Goal: Task Accomplishment & Management: Manage account settings

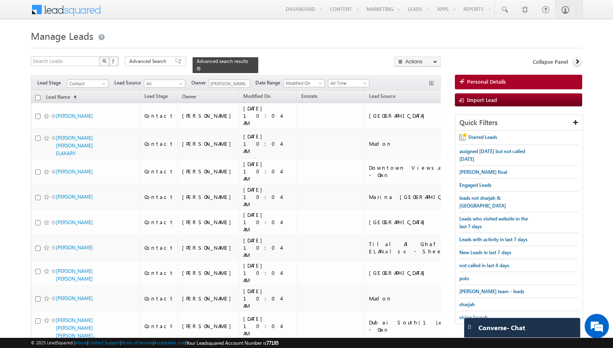
click at [197, 69] on span at bounding box center [199, 69] width 4 height 4
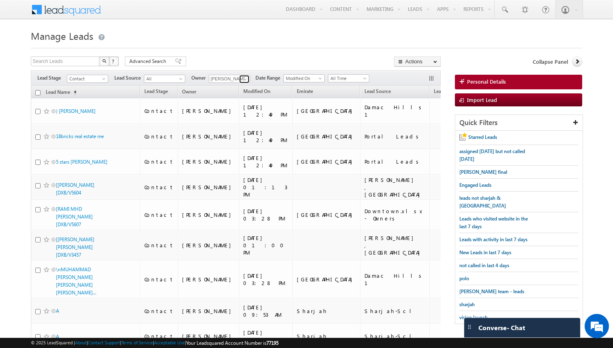
click at [243, 77] on span at bounding box center [245, 79] width 6 height 6
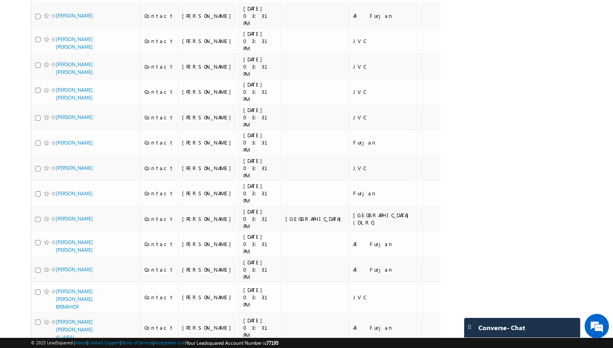
scroll to position [1092, 0]
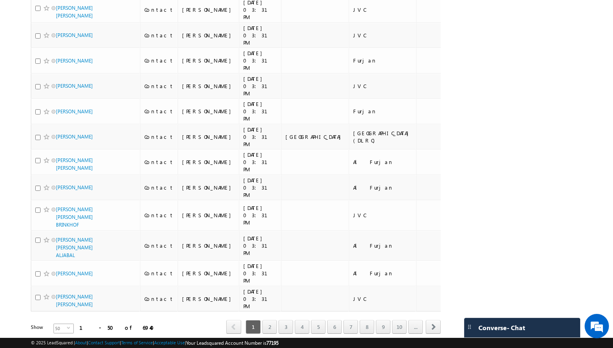
type input "Shakeel Babbar"
click at [61, 324] on span "50" at bounding box center [60, 328] width 13 height 9
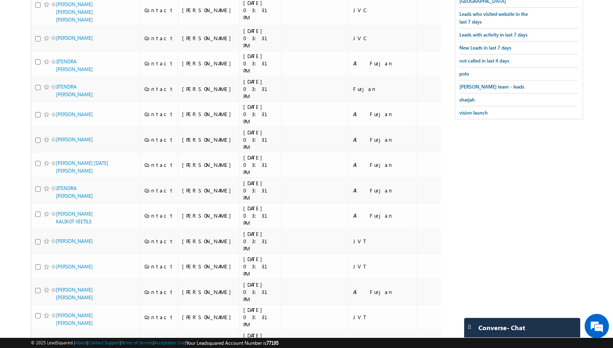
scroll to position [0, 0]
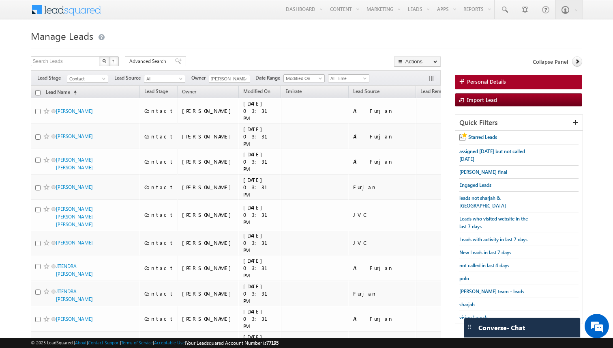
click at [39, 92] on input "checkbox" at bounding box center [37, 92] width 5 height 5
checkbox input "true"
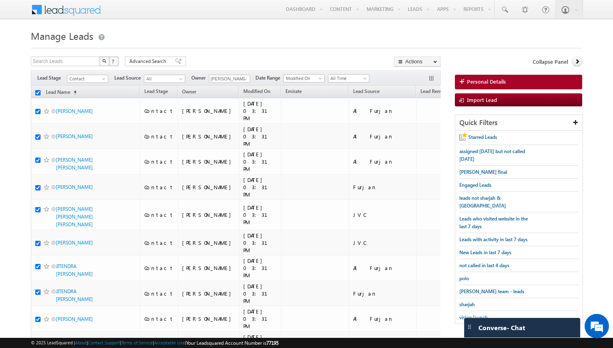
checkbox input "true"
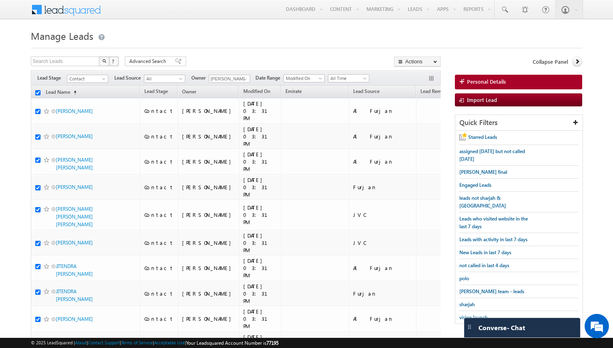
checkbox input "true"
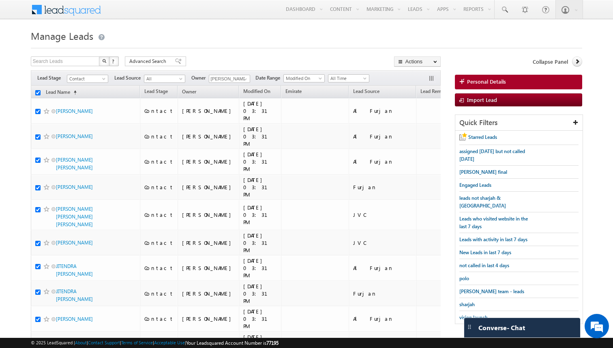
checkbox input "true"
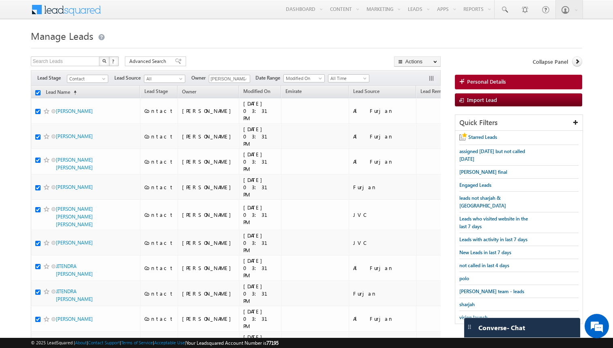
checkbox input "true"
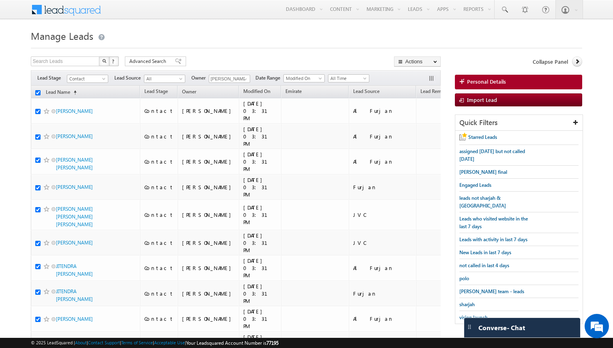
checkbox input "true"
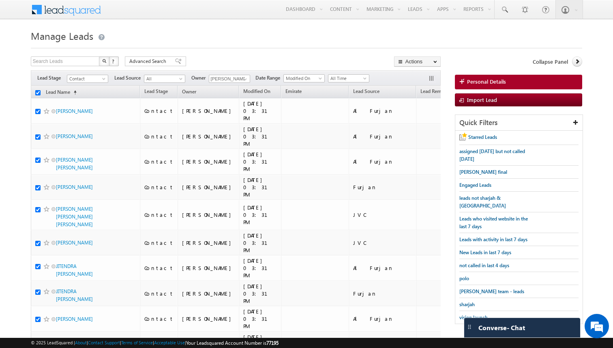
checkbox input "true"
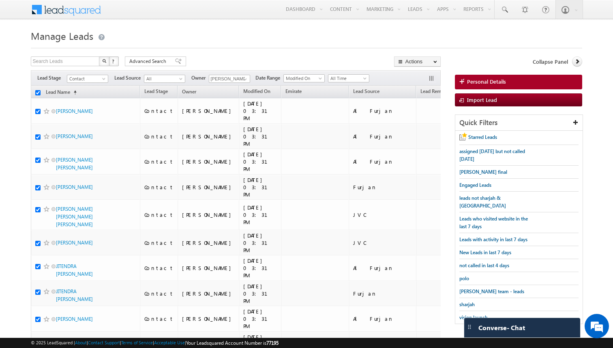
checkbox input "true"
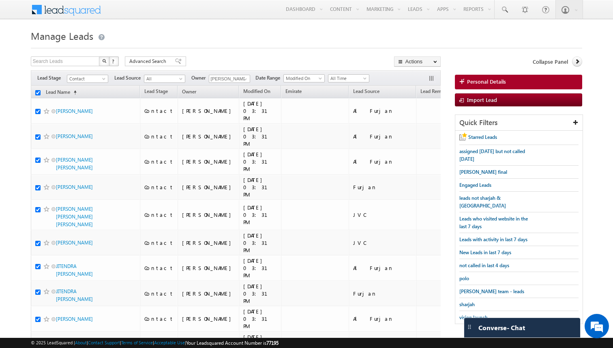
checkbox input "true"
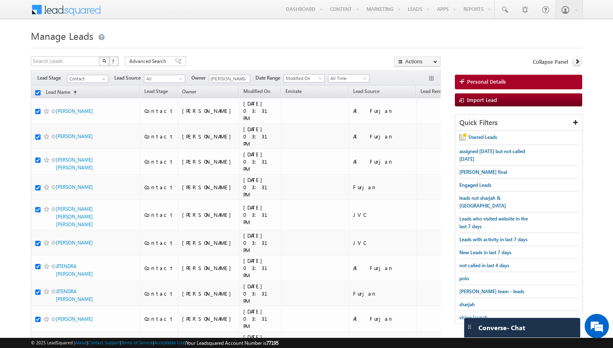
checkbox input "true"
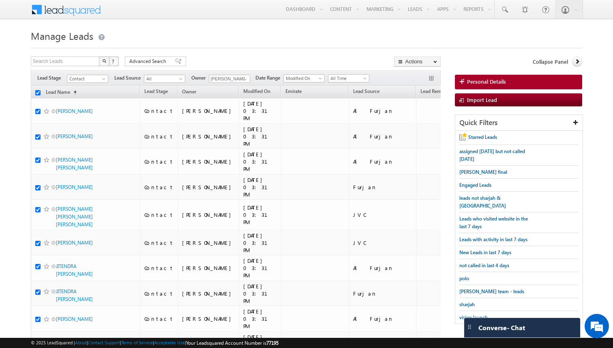
checkbox input "true"
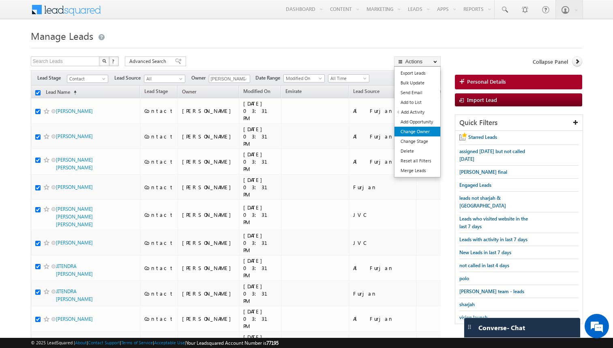
click at [421, 135] on link "Change Owner" at bounding box center [418, 132] width 46 height 10
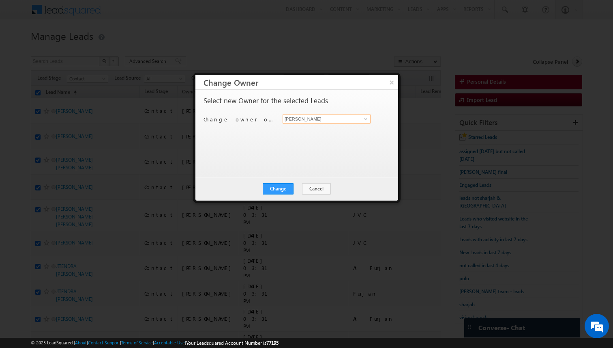
click at [321, 120] on input "[PERSON_NAME]" at bounding box center [327, 119] width 88 height 10
type input "Rohit Sinha"
click at [288, 188] on button "Change" at bounding box center [278, 188] width 31 height 11
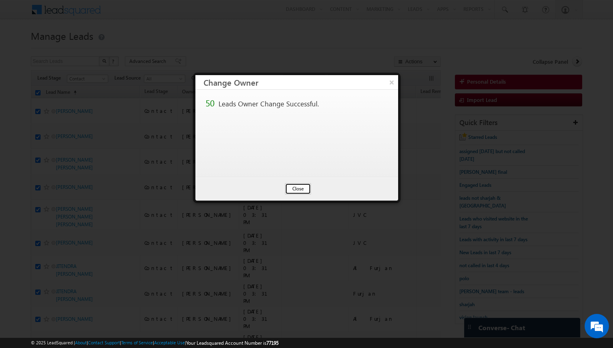
click at [297, 190] on button "Close" at bounding box center [298, 188] width 26 height 11
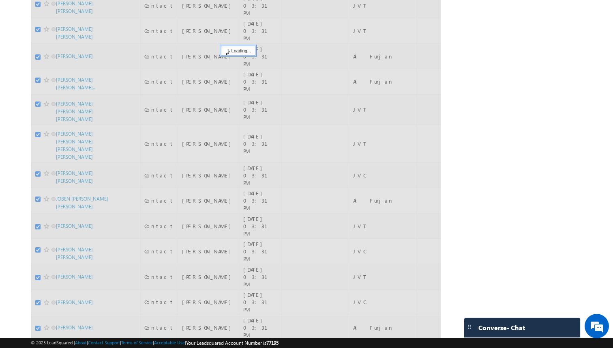
scroll to position [1092, 0]
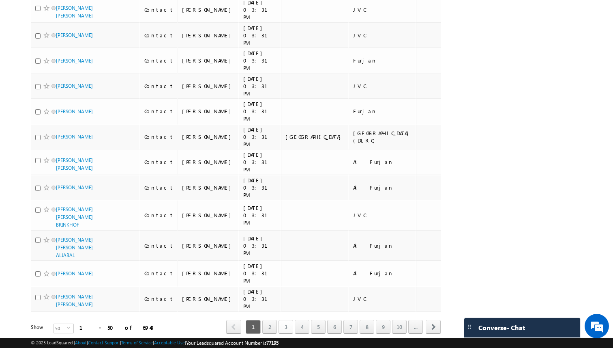
click at [295, 320] on link "4" at bounding box center [302, 327] width 15 height 14
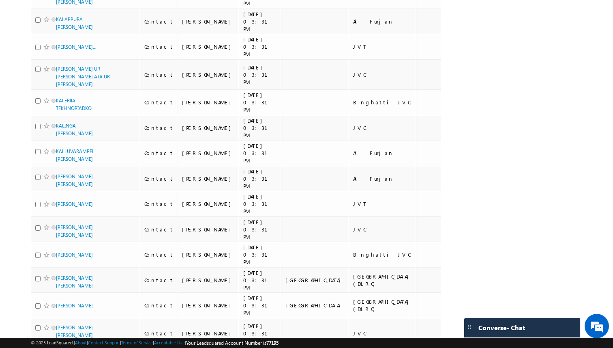
scroll to position [0, 0]
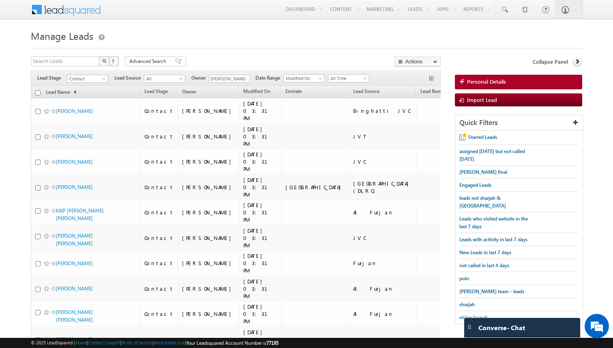
click at [38, 94] on input "checkbox" at bounding box center [37, 92] width 5 height 5
checkbox input "true"
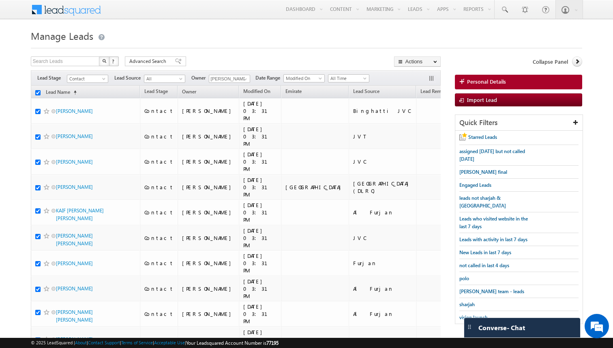
checkbox input "true"
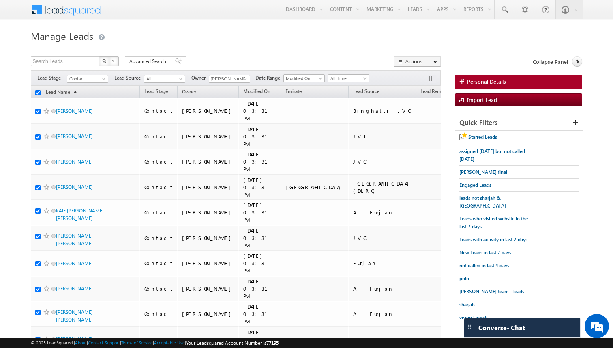
checkbox input "true"
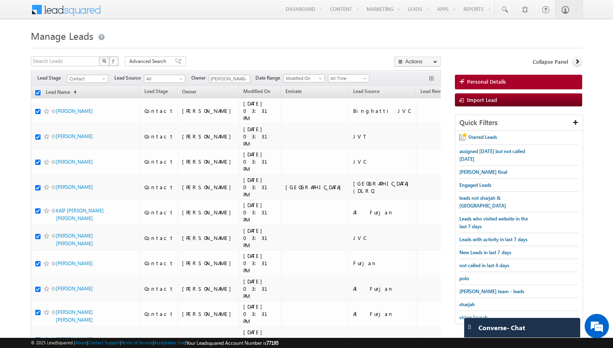
checkbox input "true"
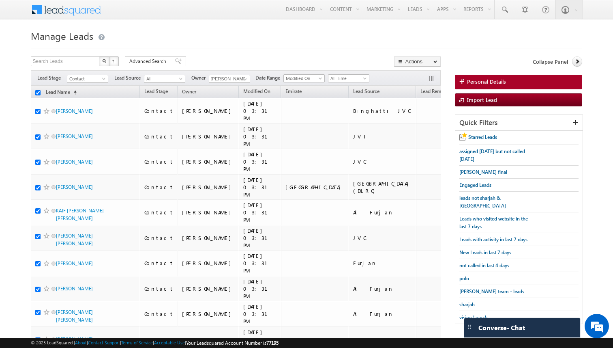
checkbox input "true"
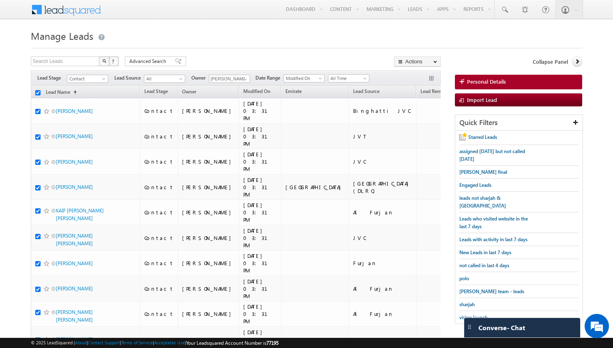
checkbox input "true"
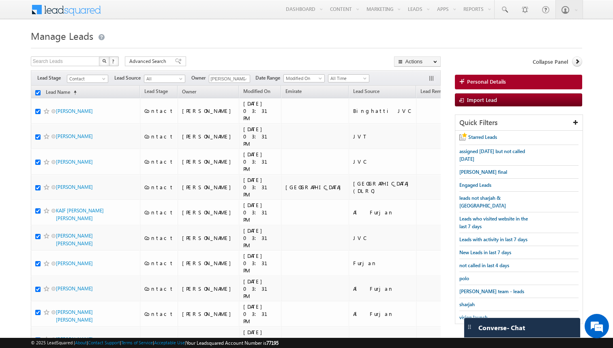
checkbox input "true"
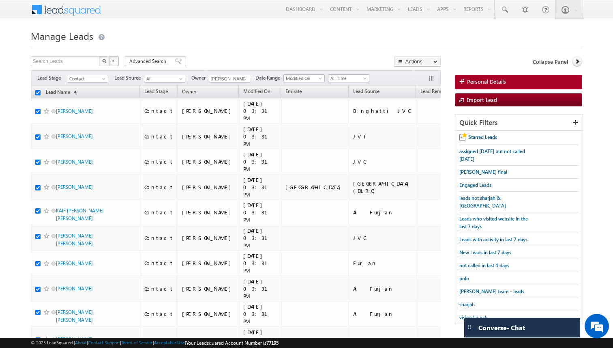
checkbox input "true"
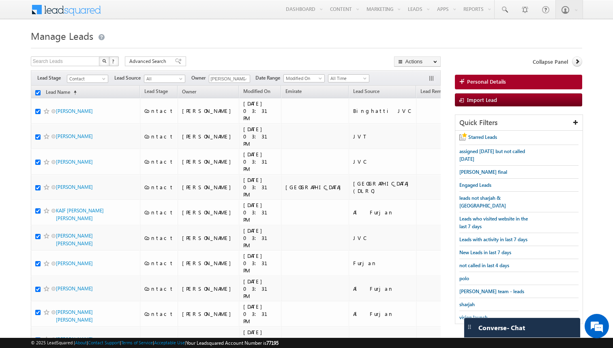
checkbox input "true"
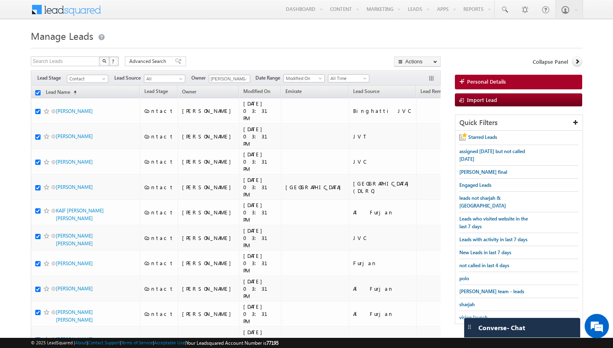
checkbox input "true"
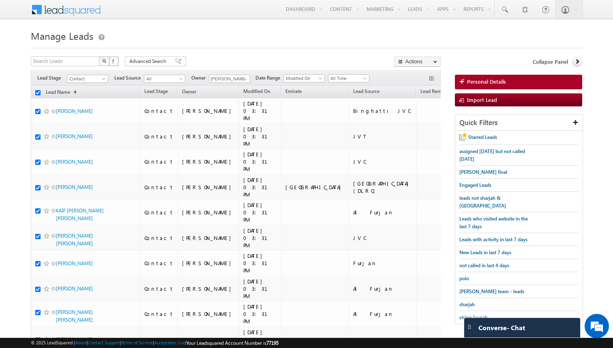
checkbox input "true"
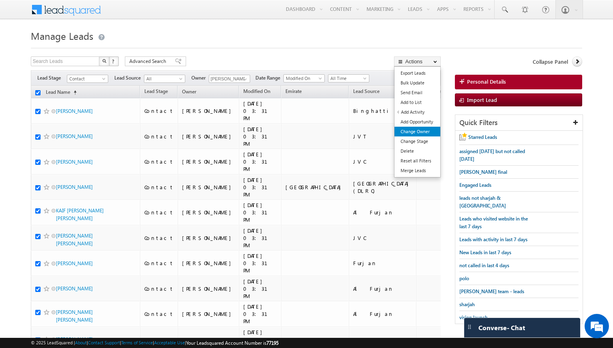
click at [417, 133] on link "Change Owner" at bounding box center [418, 132] width 46 height 10
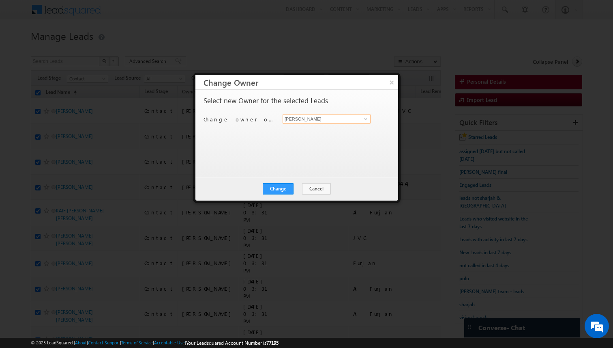
click at [310, 118] on input "[PERSON_NAME]" at bounding box center [327, 119] width 88 height 10
type input "vikram kumar"
click at [289, 184] on button "Change" at bounding box center [278, 188] width 31 height 11
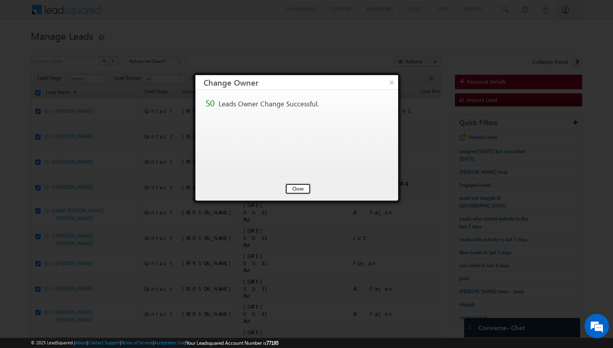
click at [299, 189] on button "Close" at bounding box center [298, 188] width 26 height 11
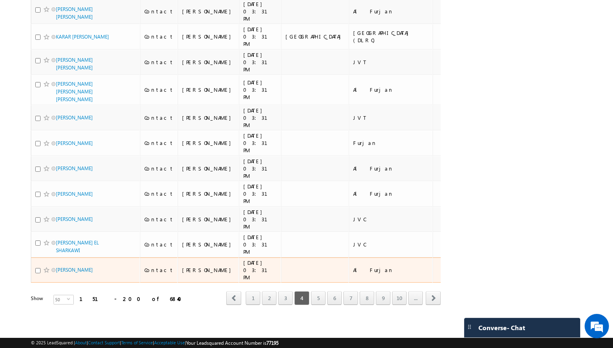
scroll to position [1110, 0]
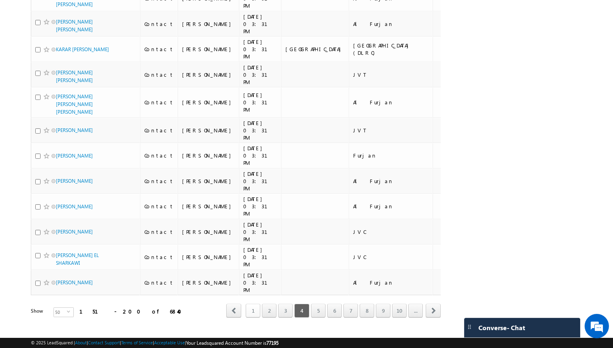
click at [255, 303] on link "1" at bounding box center [253, 310] width 15 height 14
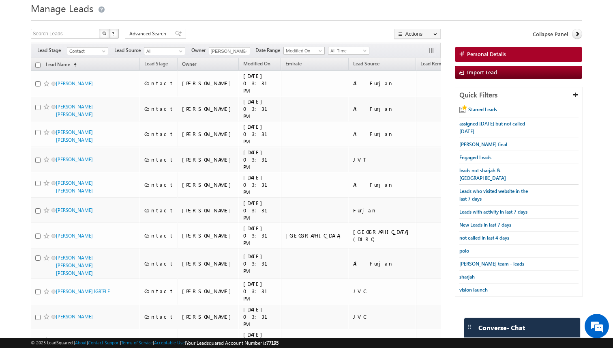
scroll to position [0, 0]
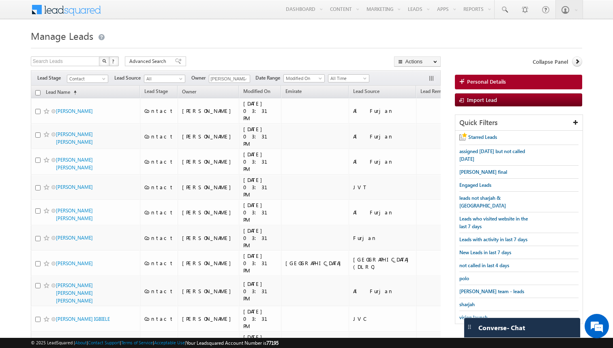
click at [35, 92] on input "checkbox" at bounding box center [37, 92] width 5 height 5
checkbox input "true"
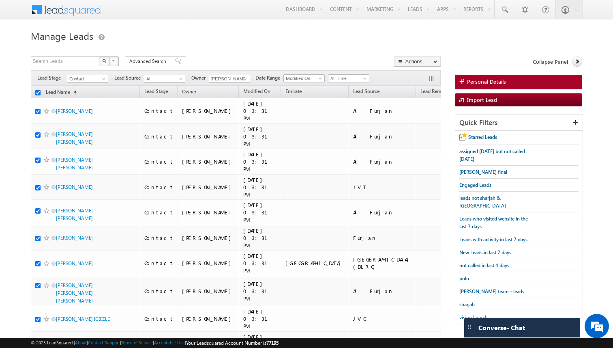
checkbox input "true"
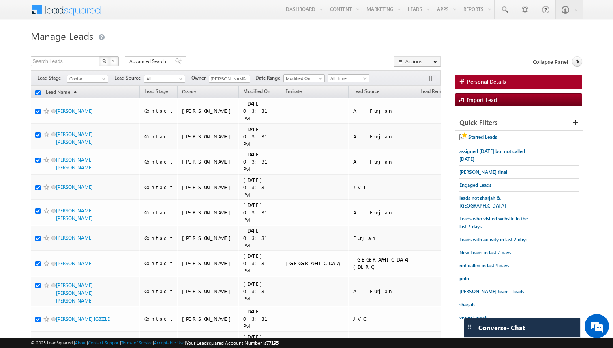
checkbox input "true"
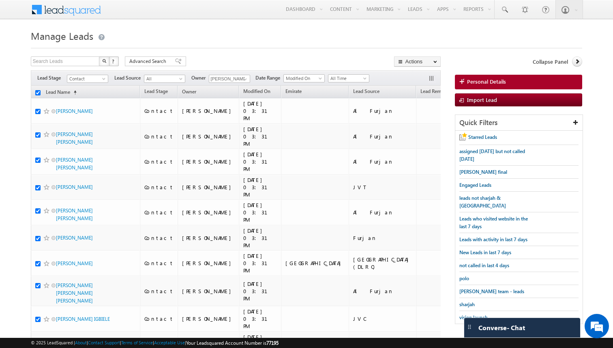
checkbox input "true"
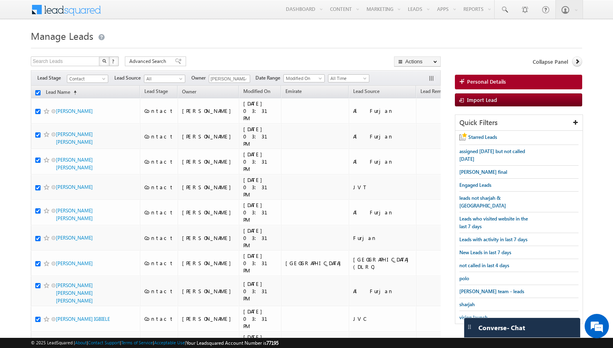
checkbox input "true"
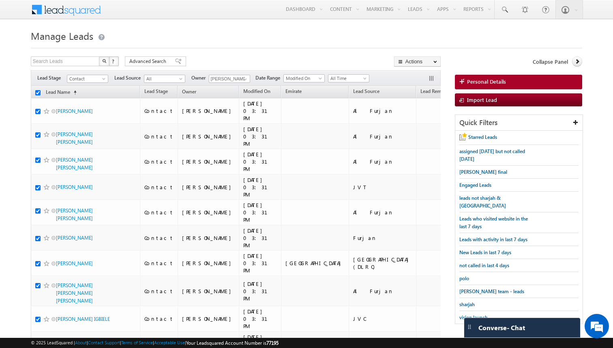
checkbox input "true"
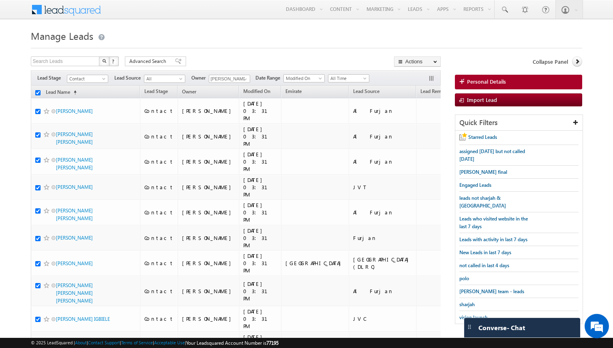
checkbox input "true"
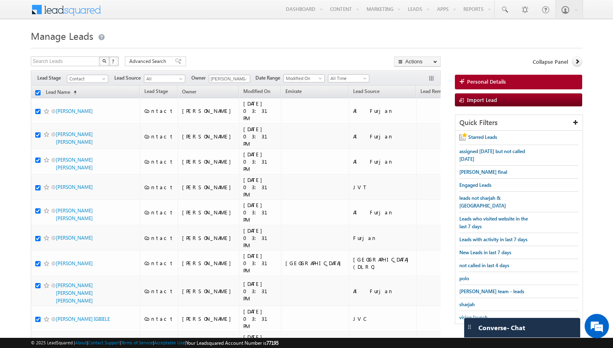
checkbox input "true"
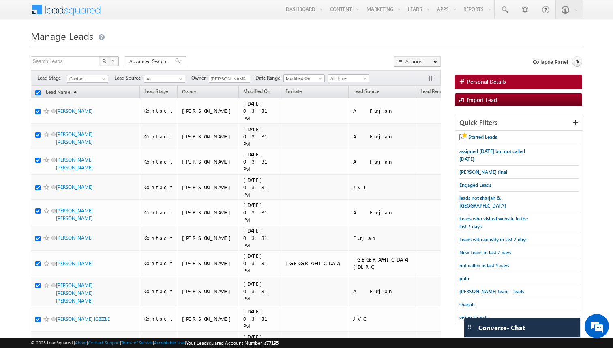
checkbox input "true"
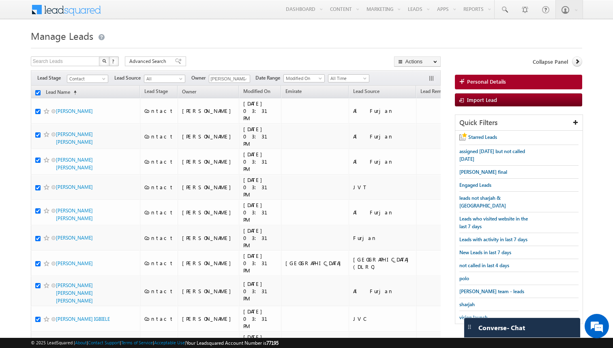
checkbox input "true"
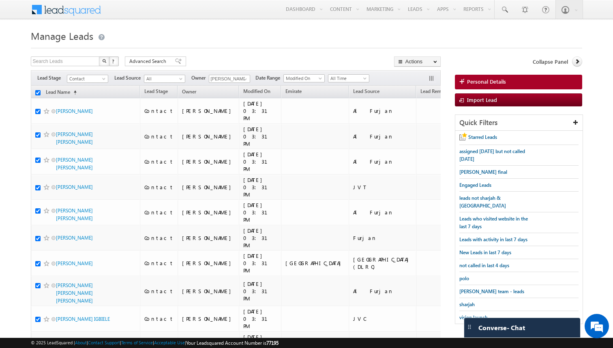
checkbox input "true"
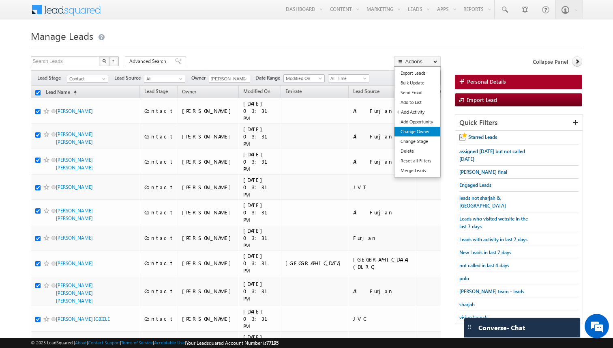
click at [418, 129] on link "Change Owner" at bounding box center [418, 132] width 46 height 10
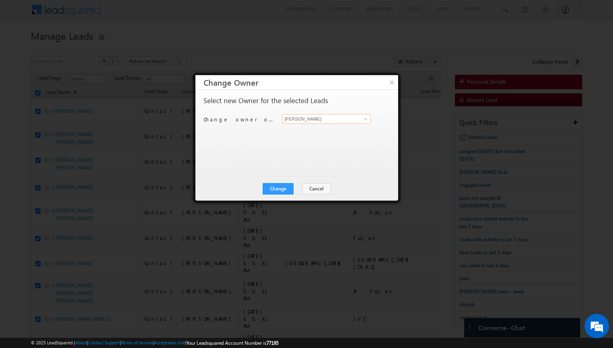
click at [325, 120] on input "[PERSON_NAME]" at bounding box center [327, 119] width 88 height 10
type input "Afeef Mohammad"
click at [288, 193] on button "Change" at bounding box center [278, 188] width 31 height 11
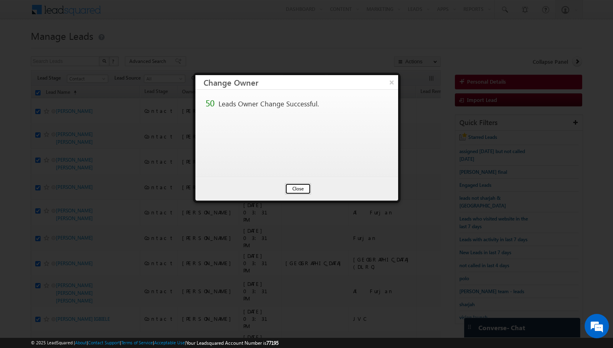
click at [301, 188] on button "Close" at bounding box center [298, 188] width 26 height 11
